Goal: Check status

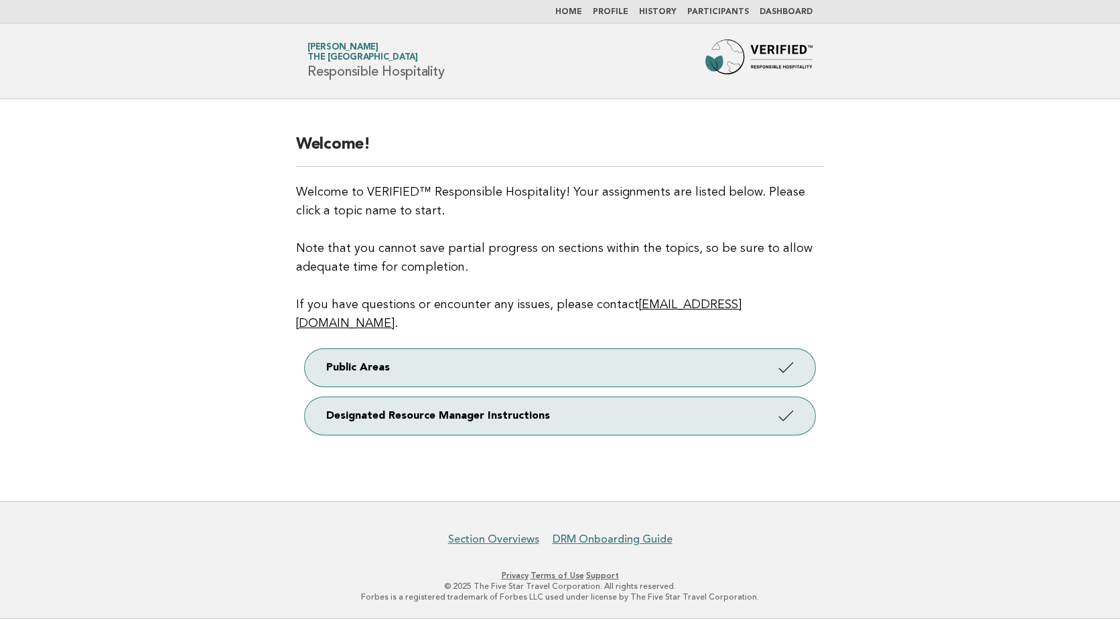
click at [791, 5] on nav "Home Profile History Participants Dashboard" at bounding box center [560, 11] width 1120 height 23
click at [792, 8] on link "Dashboard" at bounding box center [786, 12] width 53 height 8
click at [789, 9] on link "Dashboard" at bounding box center [786, 12] width 53 height 8
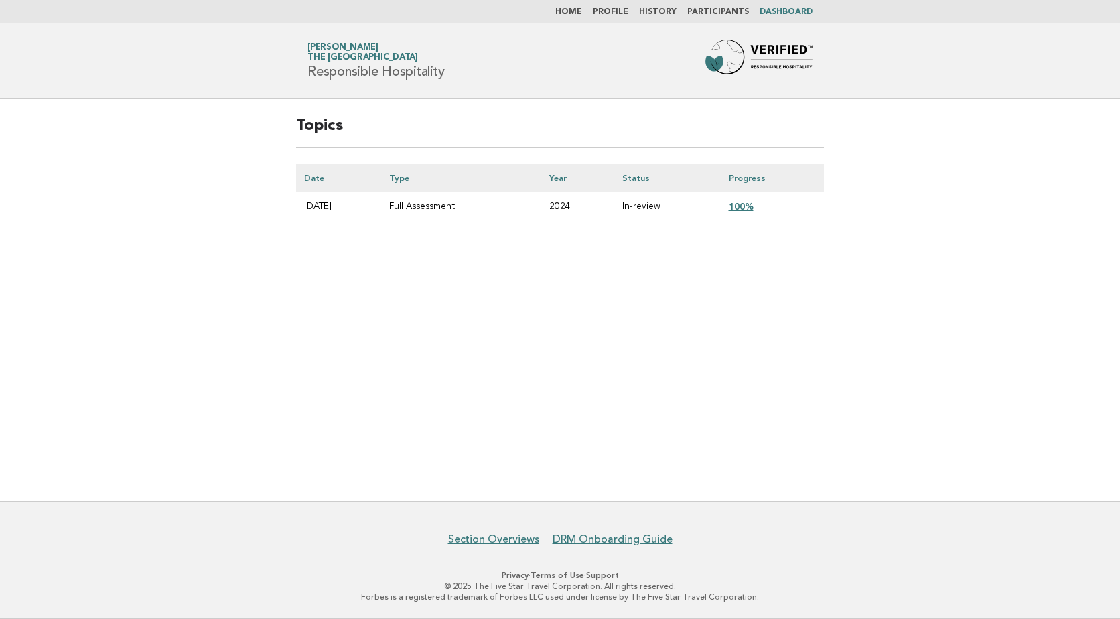
click at [751, 208] on link "100%" at bounding box center [741, 206] width 25 height 11
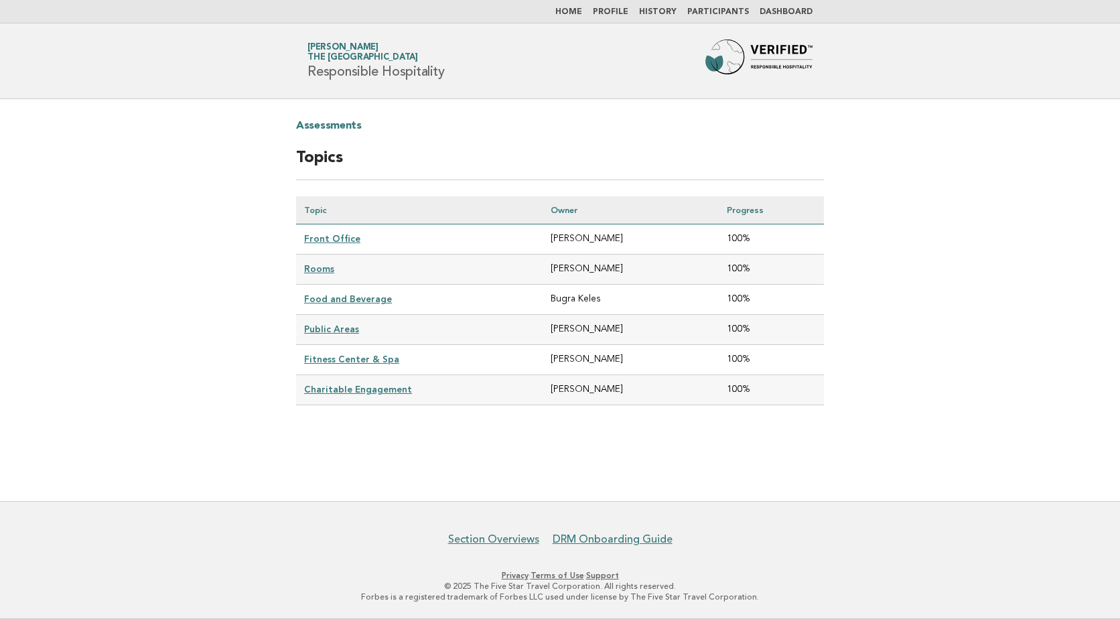
click at [349, 358] on link "Fitness Center & Spa" at bounding box center [351, 359] width 95 height 11
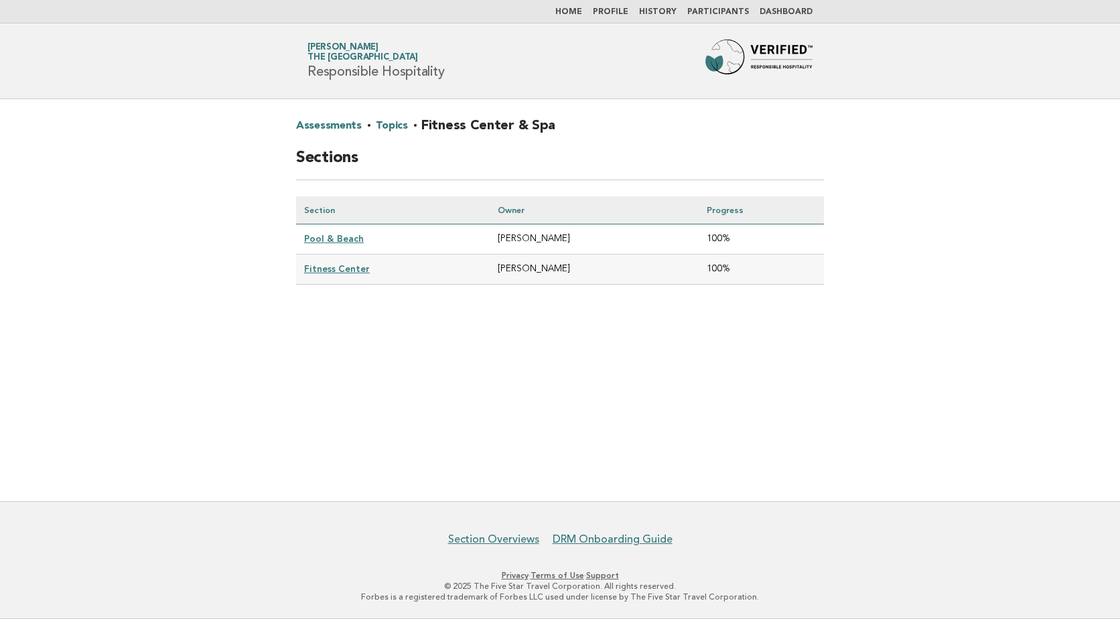
click at [339, 235] on link "Pool & Beach" at bounding box center [334, 238] width 60 height 11
click at [322, 271] on link "Fitness Center" at bounding box center [337, 268] width 66 height 11
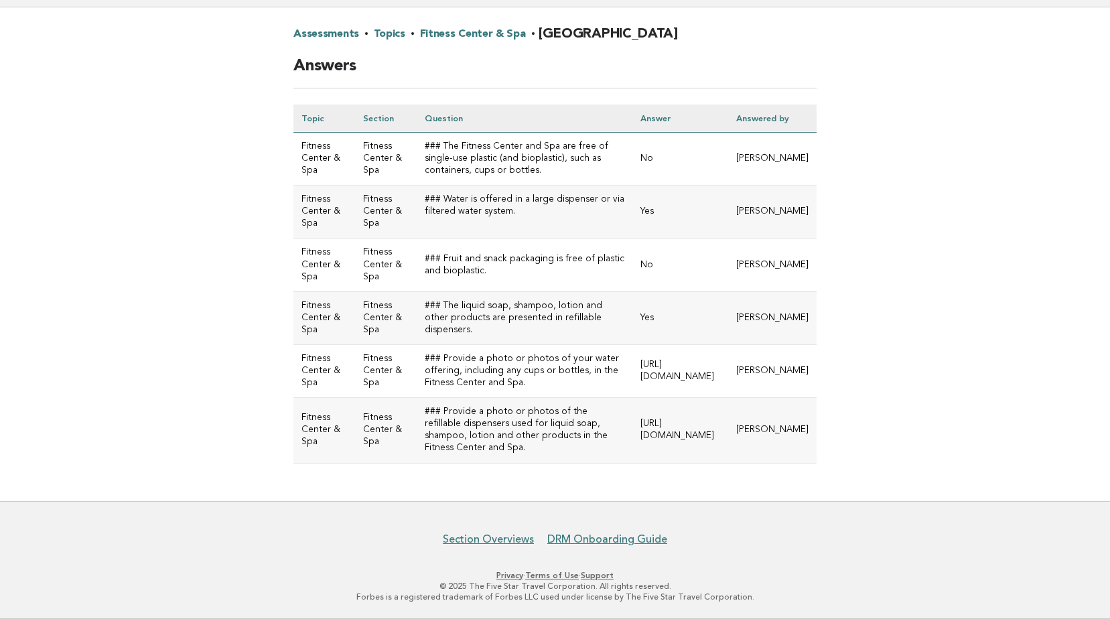
scroll to position [163, 0]
click at [633, 350] on td "[URL][DOMAIN_NAME]" at bounding box center [680, 370] width 95 height 53
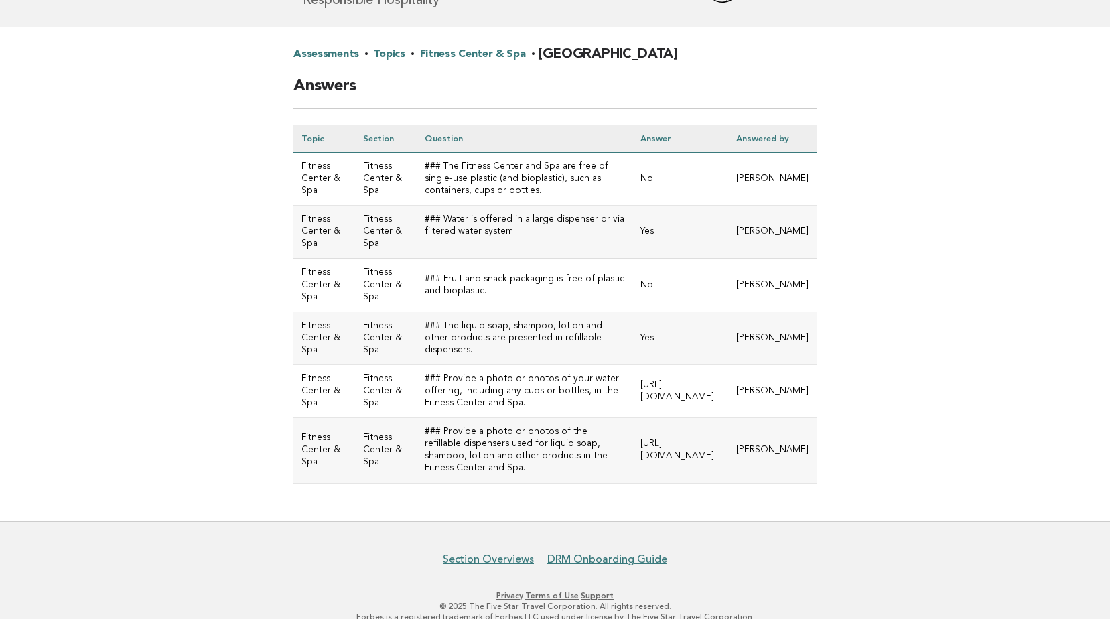
scroll to position [96, 0]
